Goal: Find specific page/section: Find specific page/section

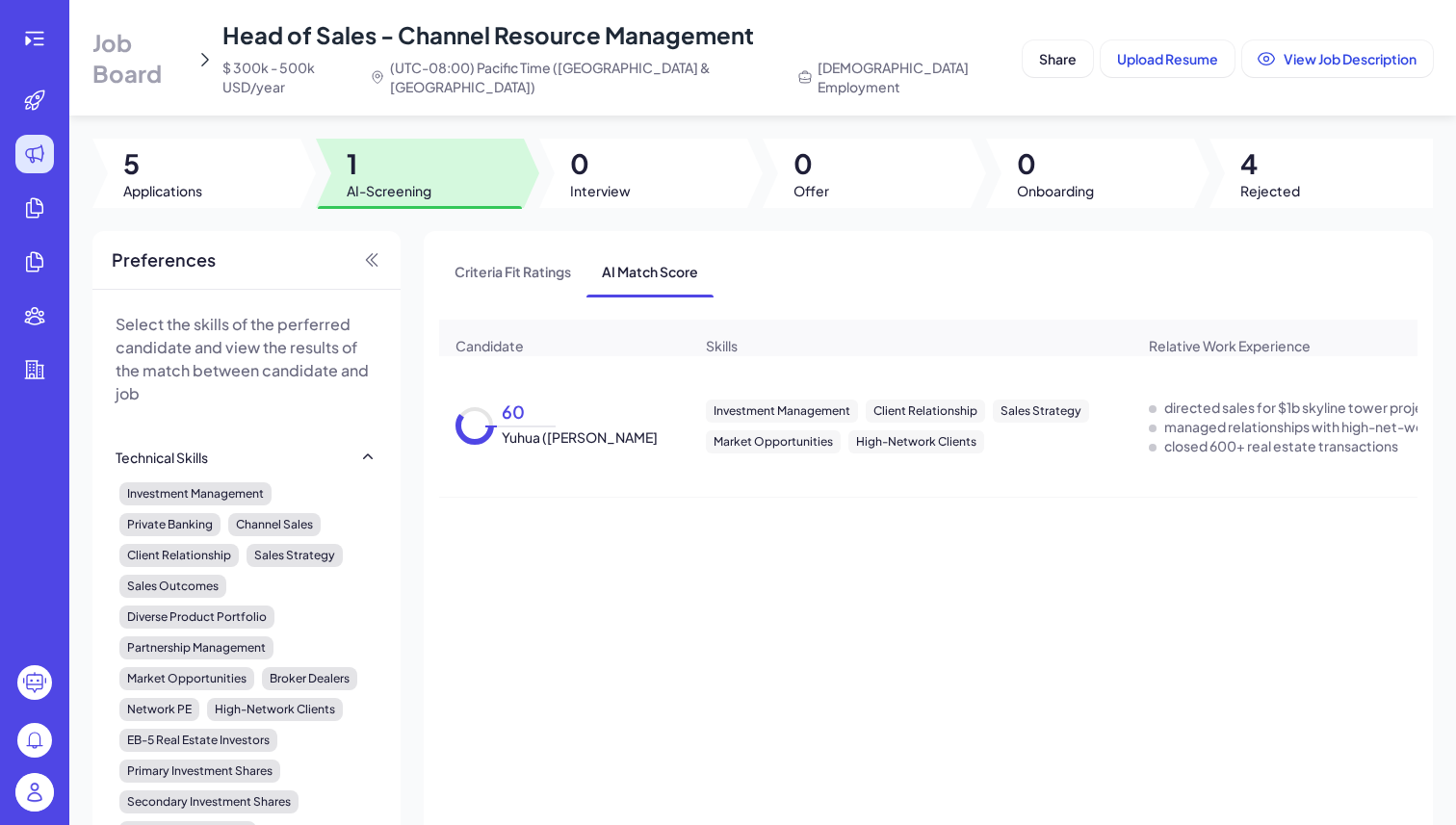
click at [23, 799] on img at bounding box center [35, 792] width 39 height 39
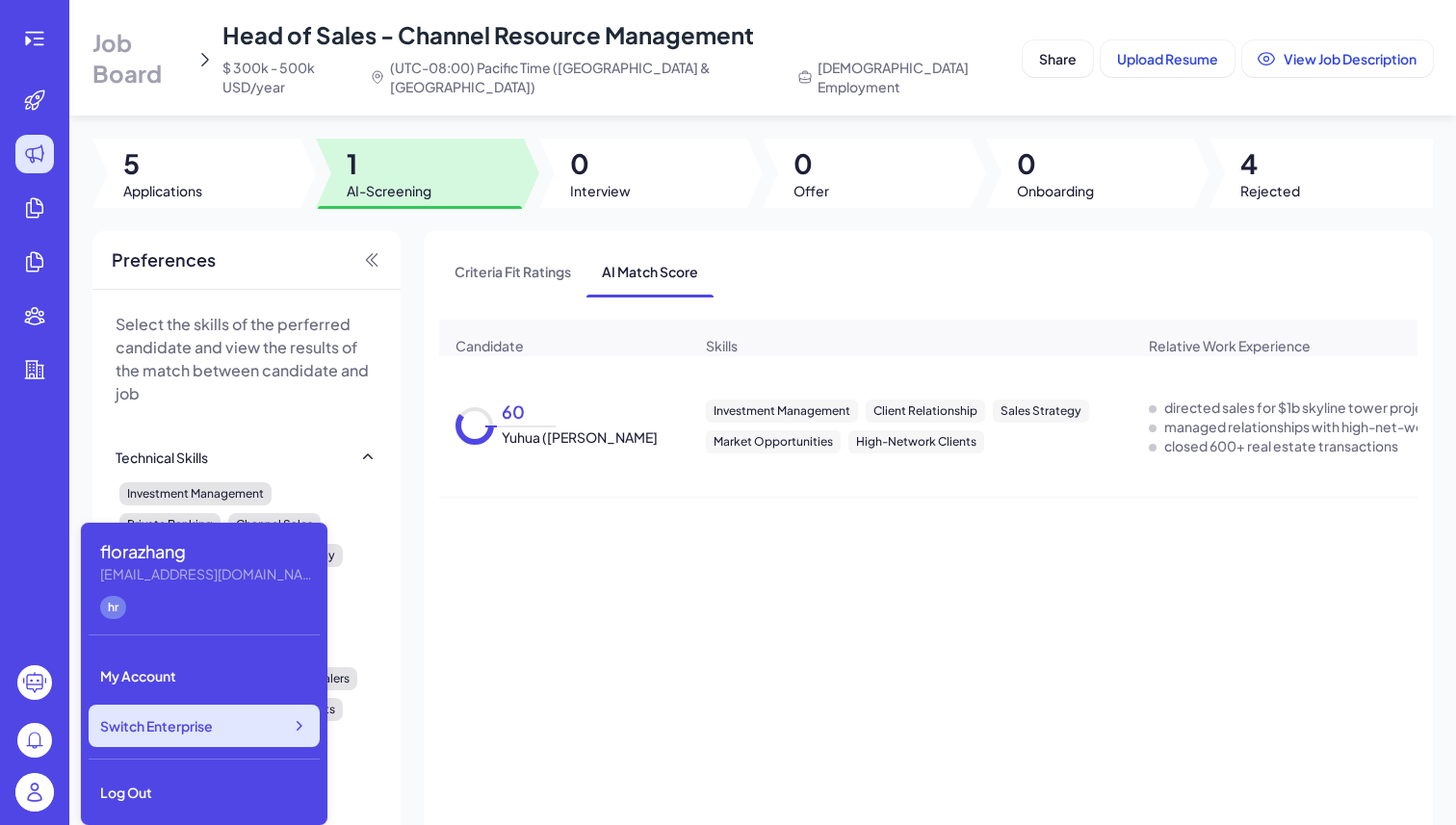
click at [203, 705] on div "Switch Enterprise" at bounding box center [204, 726] width 231 height 43
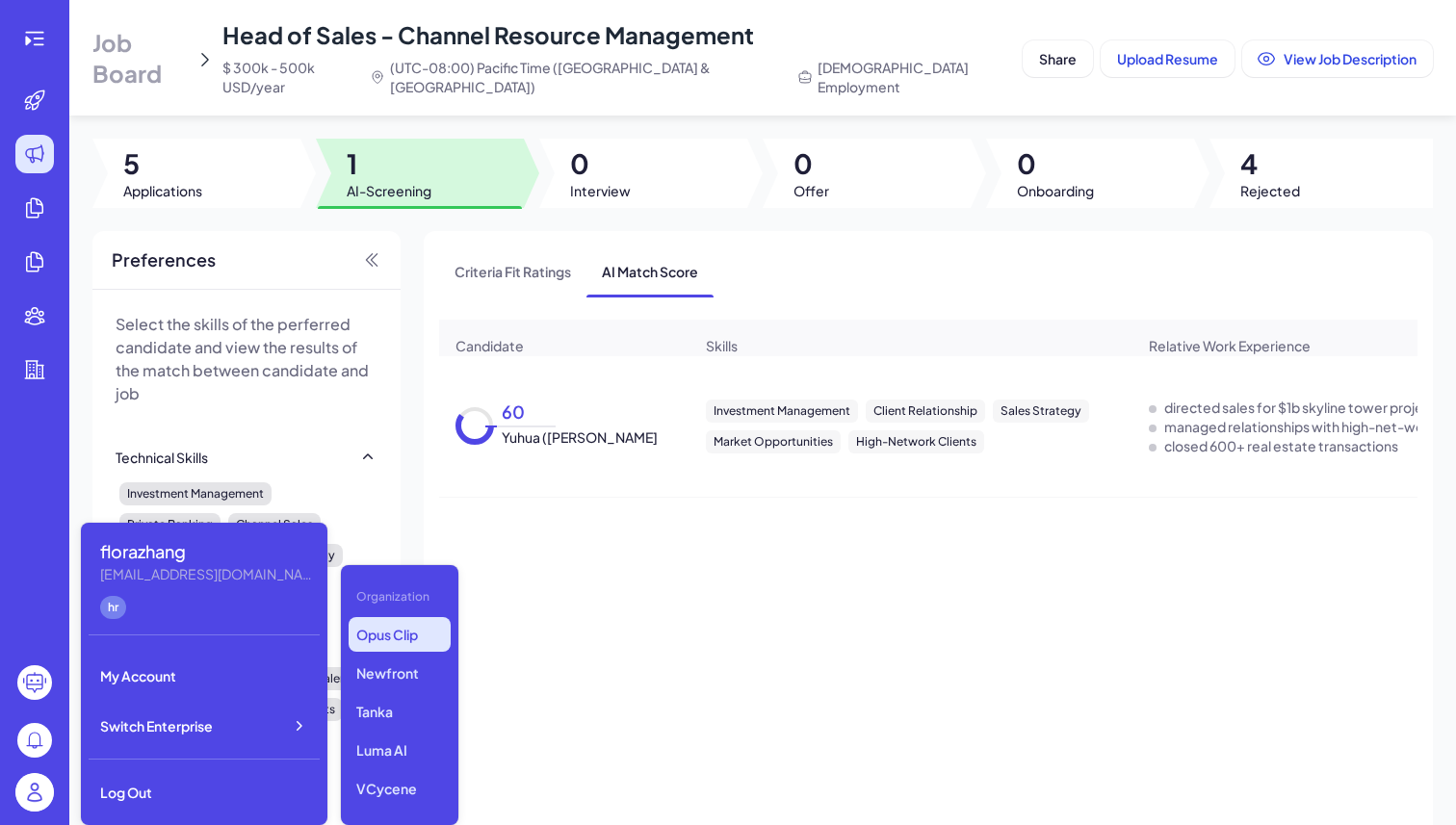
click at [400, 637] on p "Opus Clip" at bounding box center [399, 634] width 102 height 35
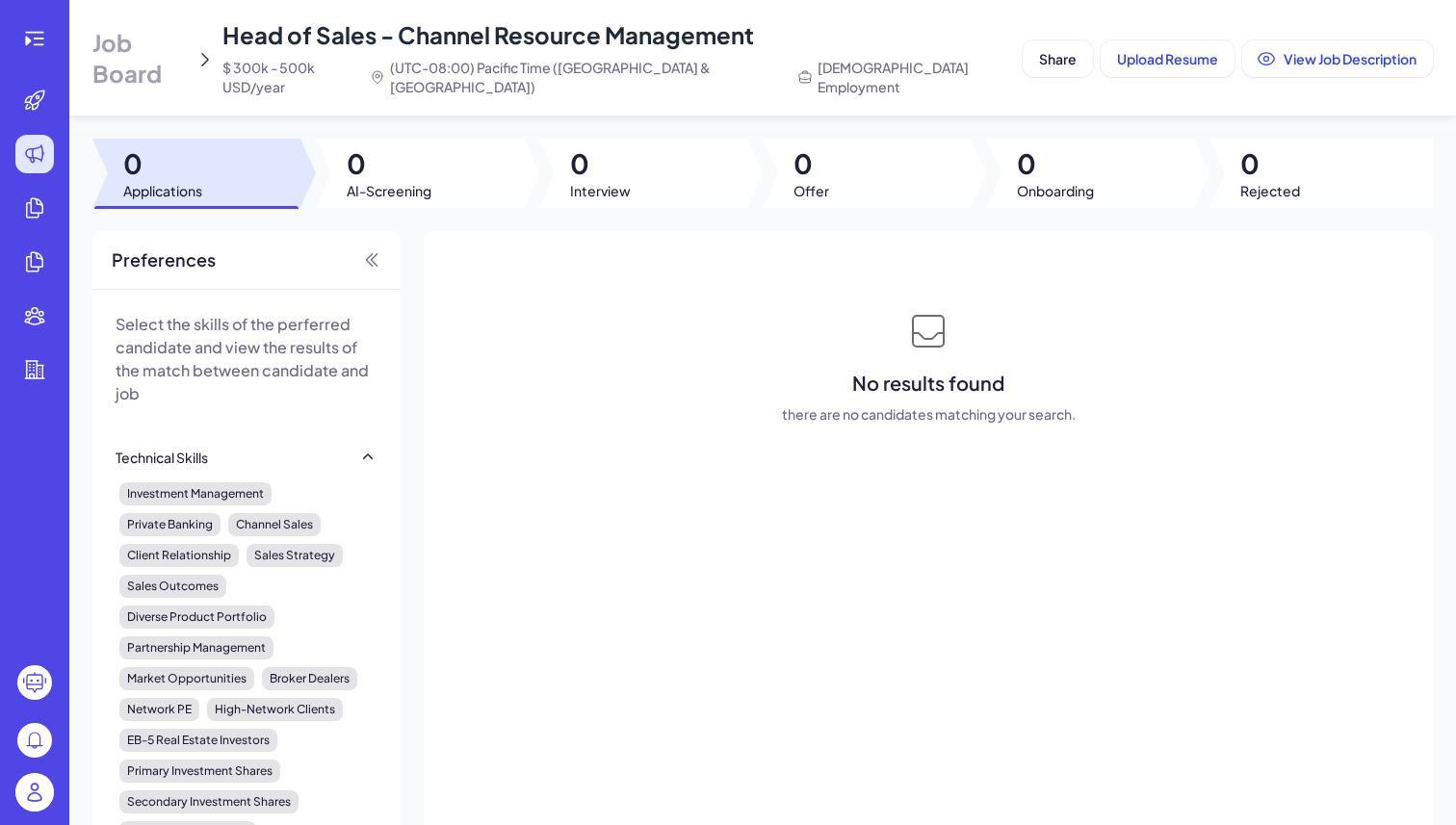
click at [166, 48] on span "Job Board" at bounding box center [140, 58] width 95 height 62
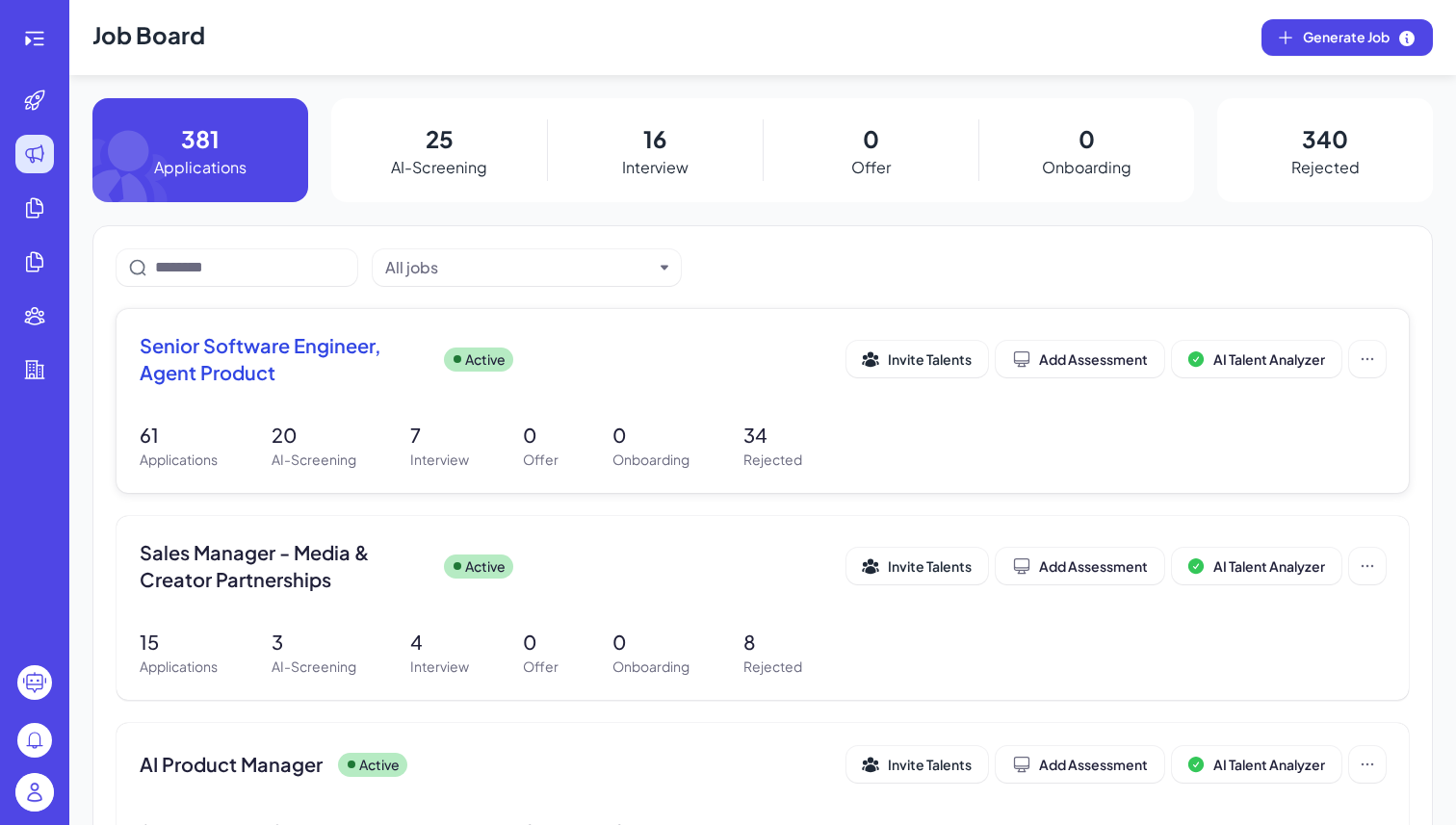
click at [180, 445] on p "61" at bounding box center [178, 435] width 78 height 29
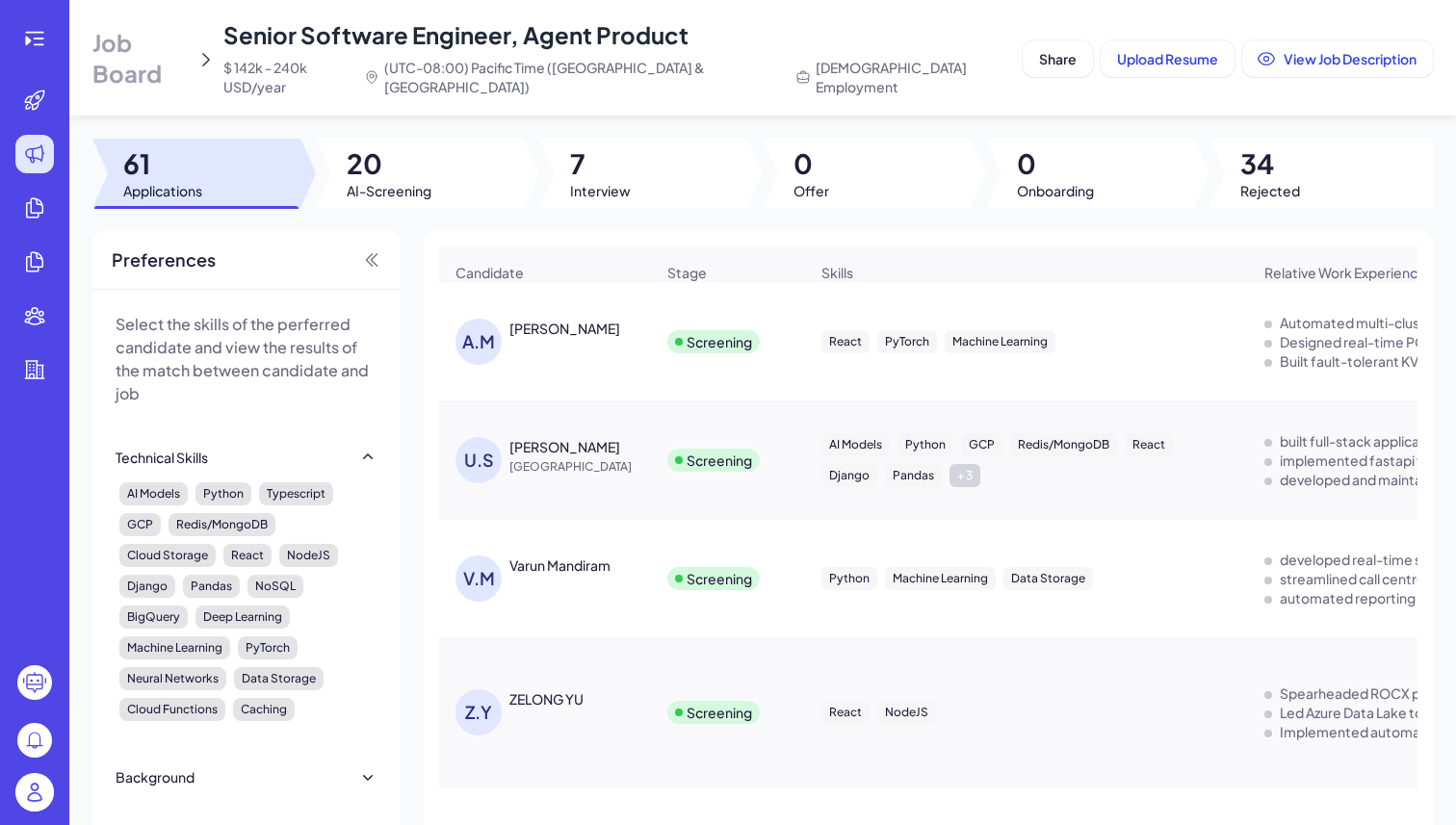
click at [491, 329] on div "A.M" at bounding box center [479, 342] width 47 height 47
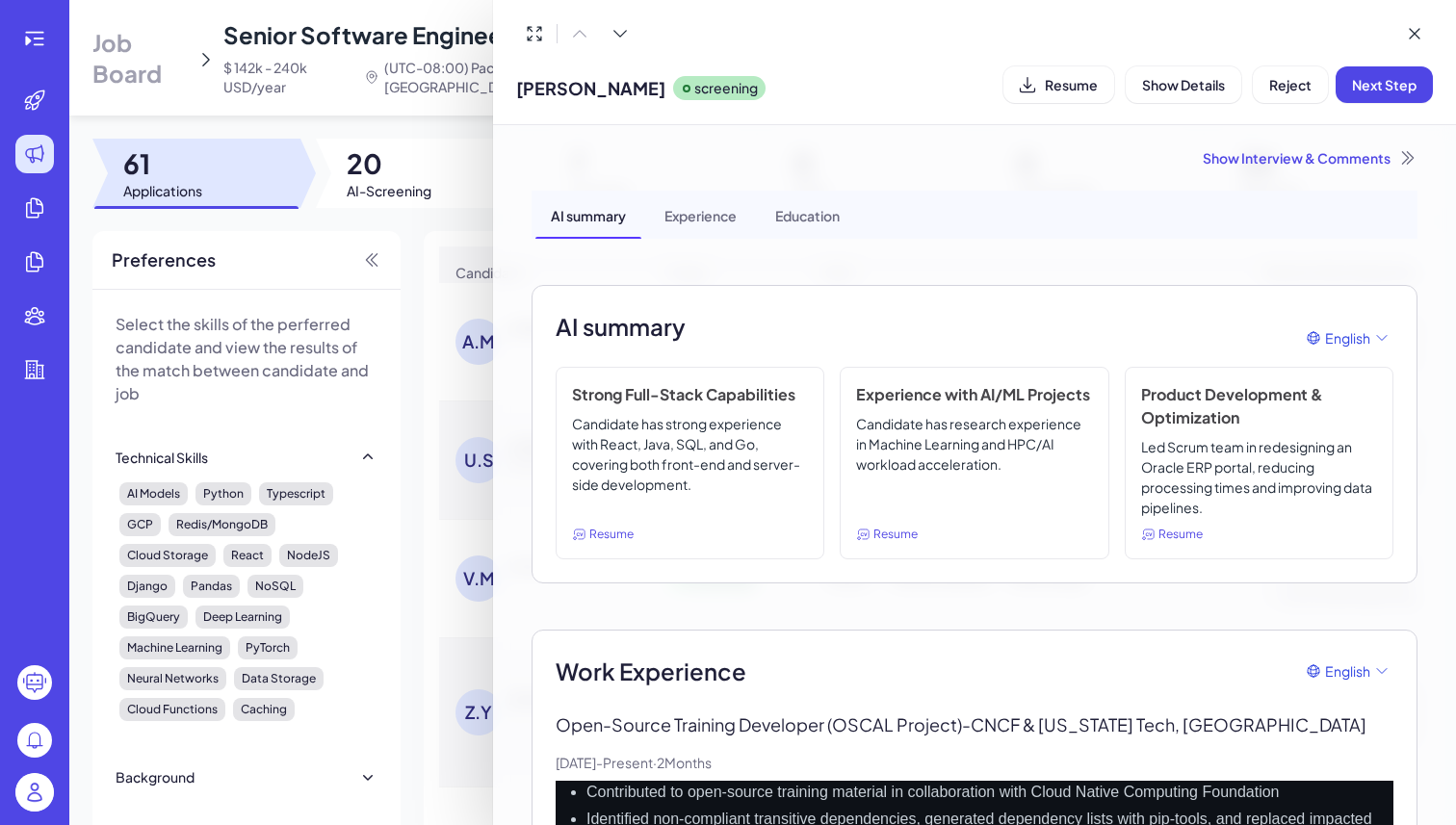
click at [358, 165] on div at bounding box center [728, 412] width 1456 height 825
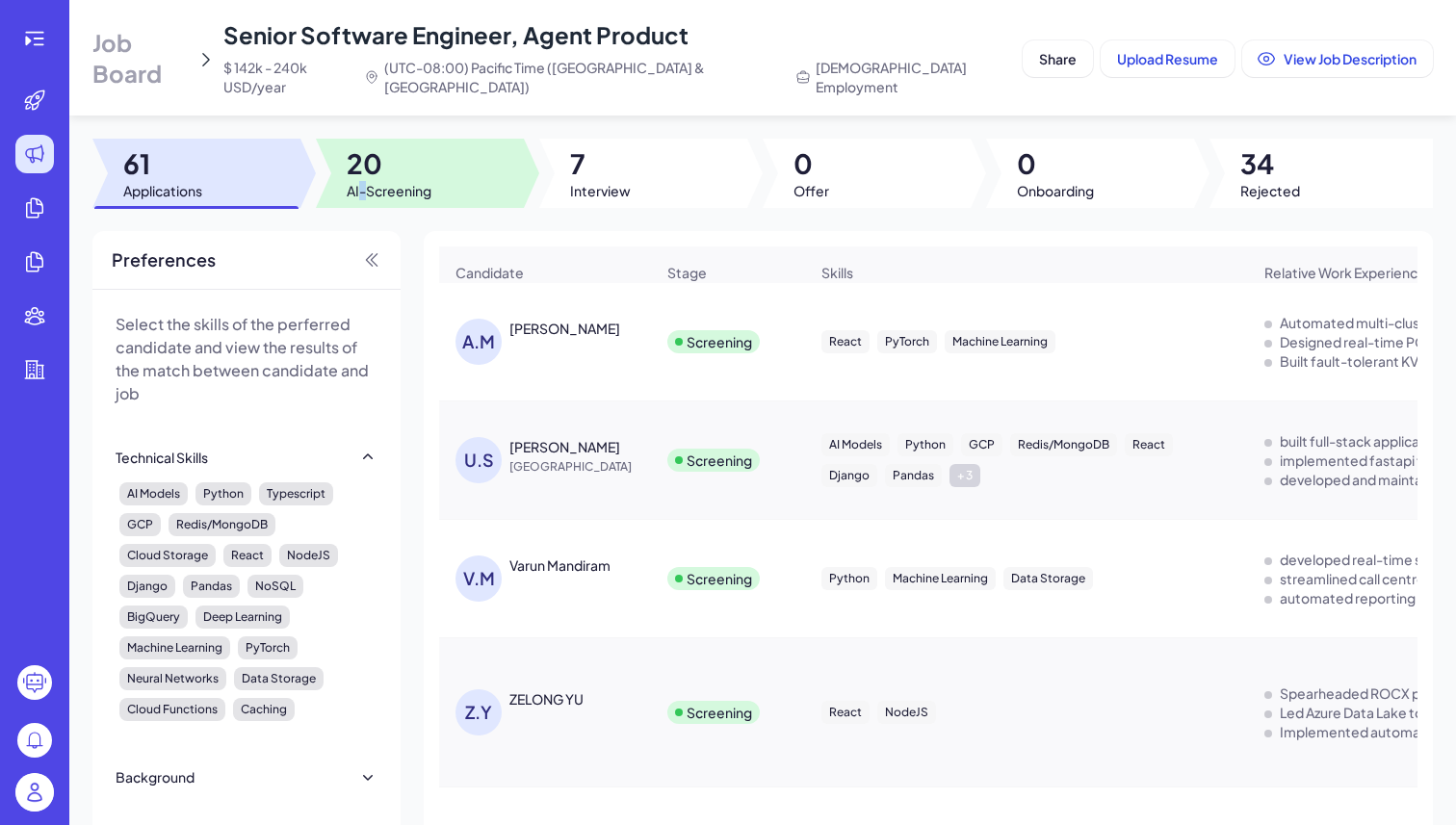
click at [358, 181] on span "AI-Screening" at bounding box center [388, 191] width 84 height 19
